Goal: Information Seeking & Learning: Learn about a topic

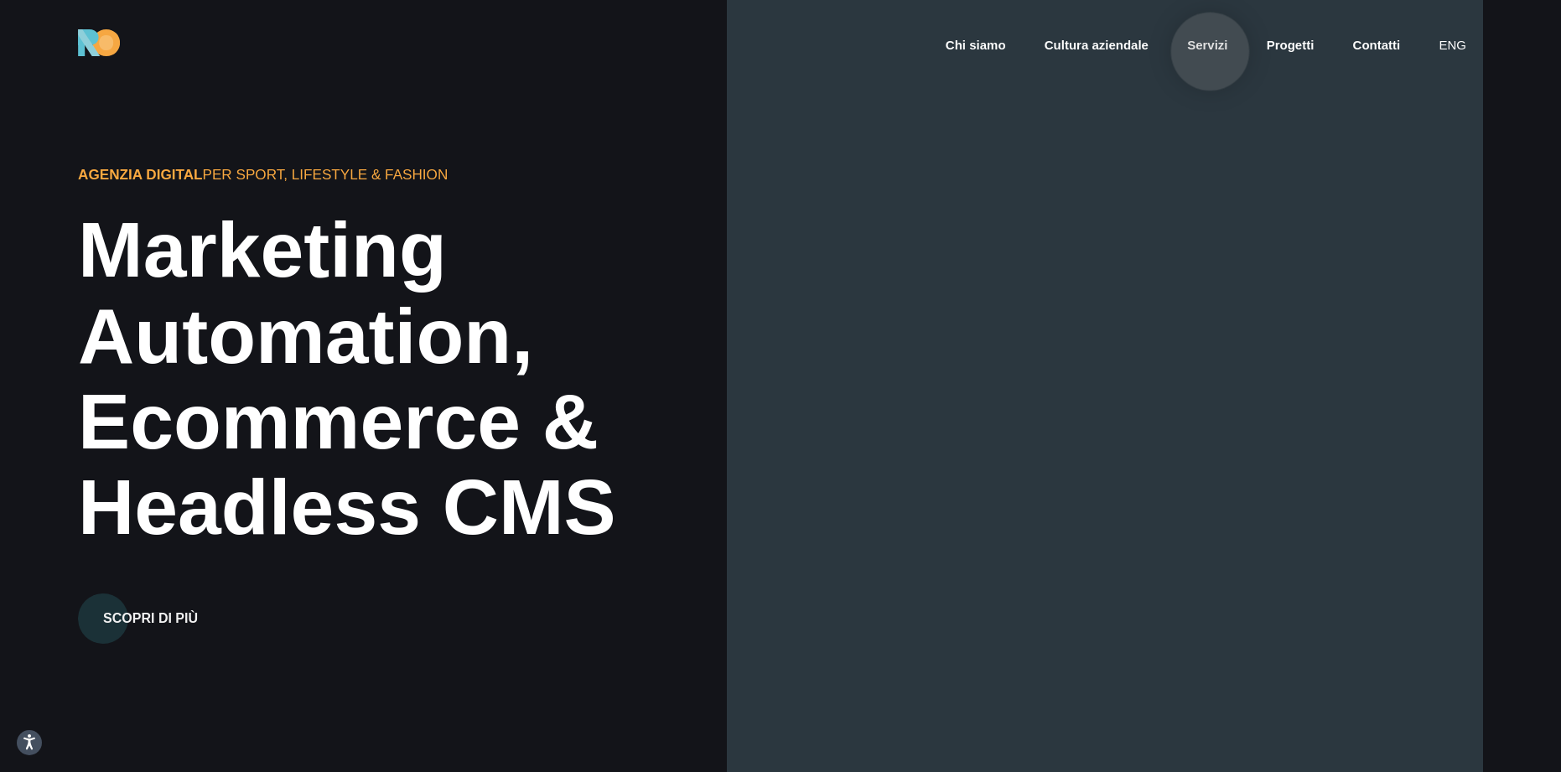
click at [1210, 51] on link "Servizi" at bounding box center [1207, 45] width 44 height 19
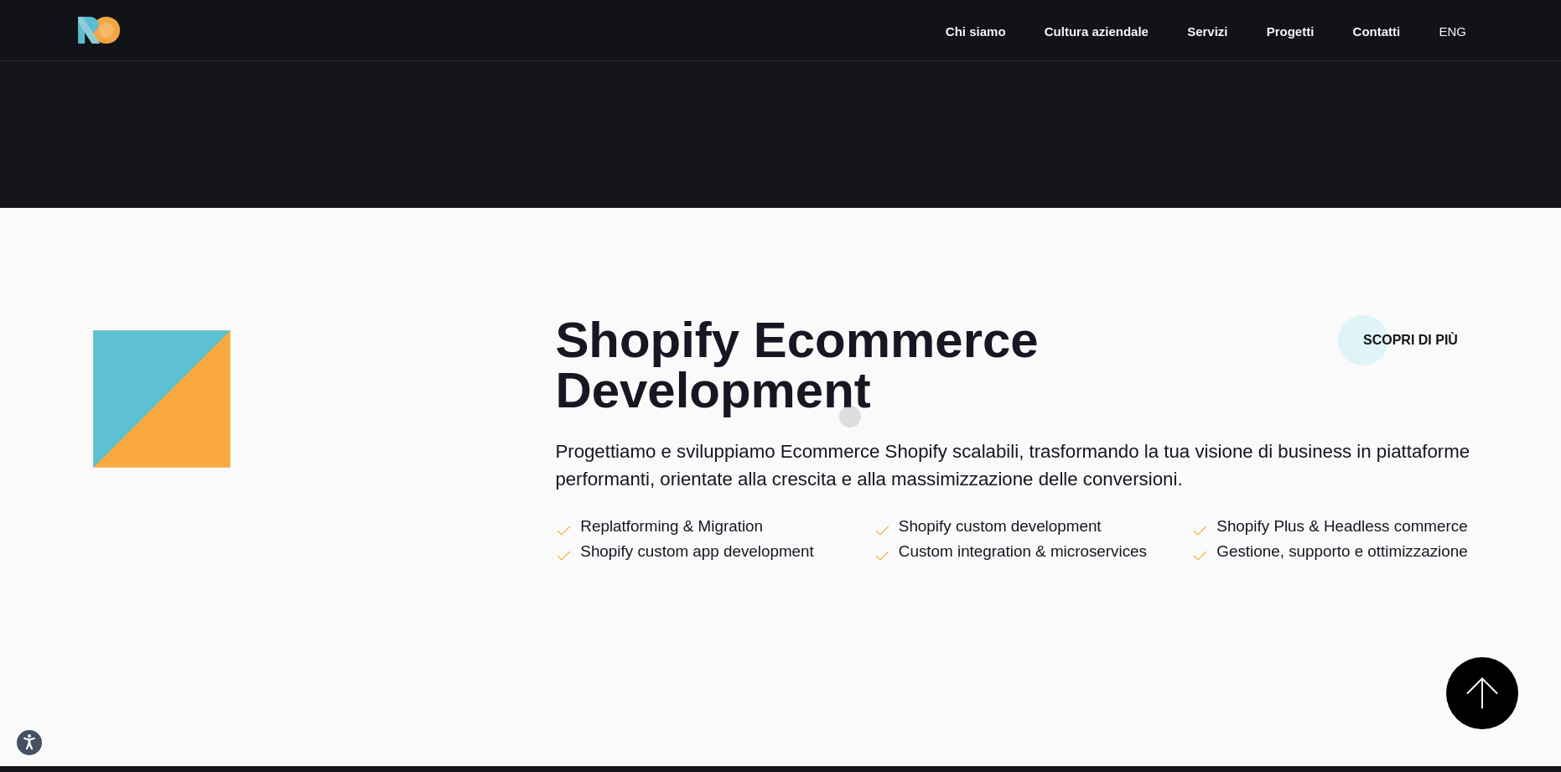
scroll to position [1266, 0]
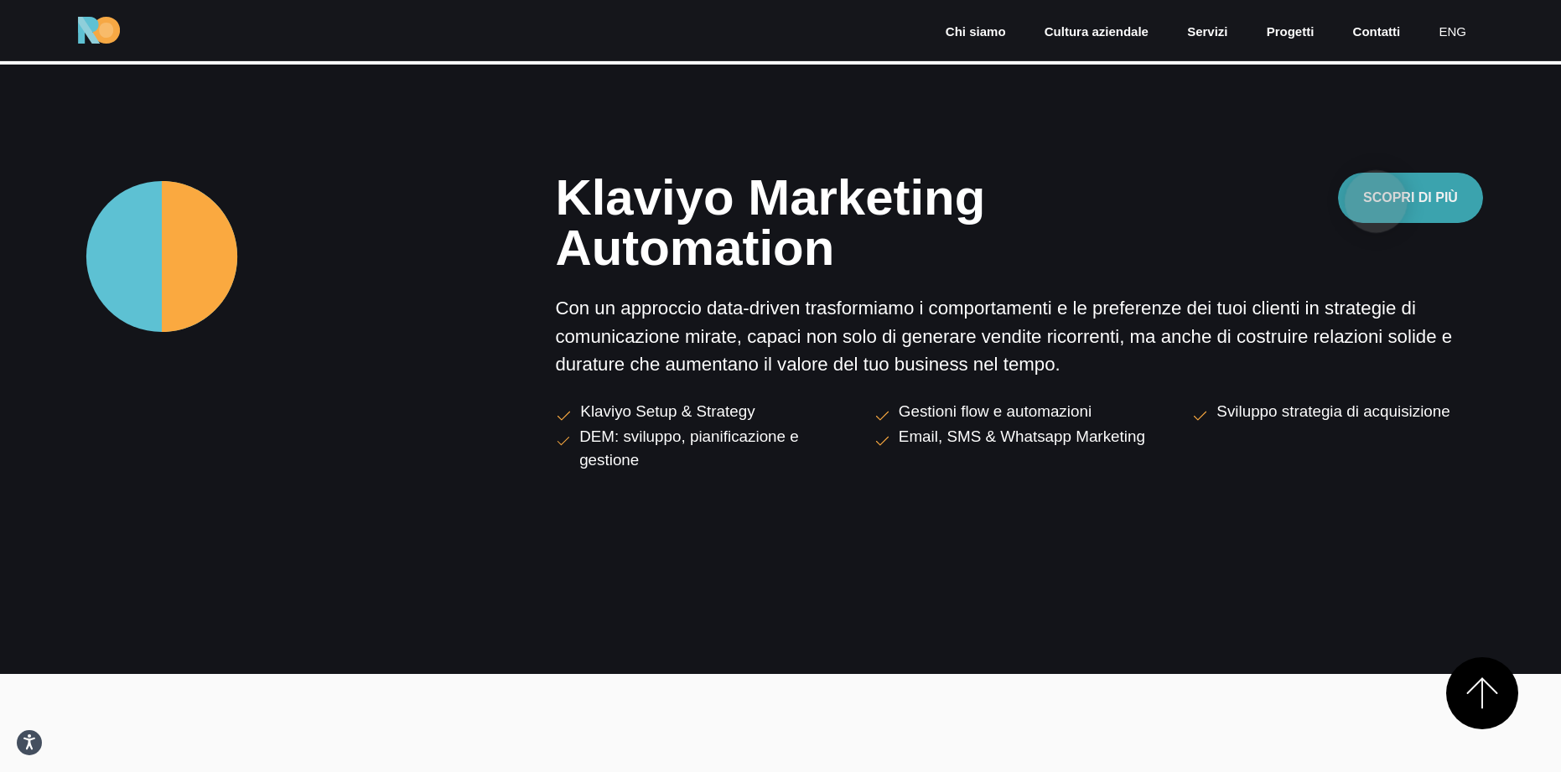
click at [1376, 201] on button "Scopri di più" at bounding box center [1410, 198] width 145 height 50
